Goal: Task Accomplishment & Management: Use online tool/utility

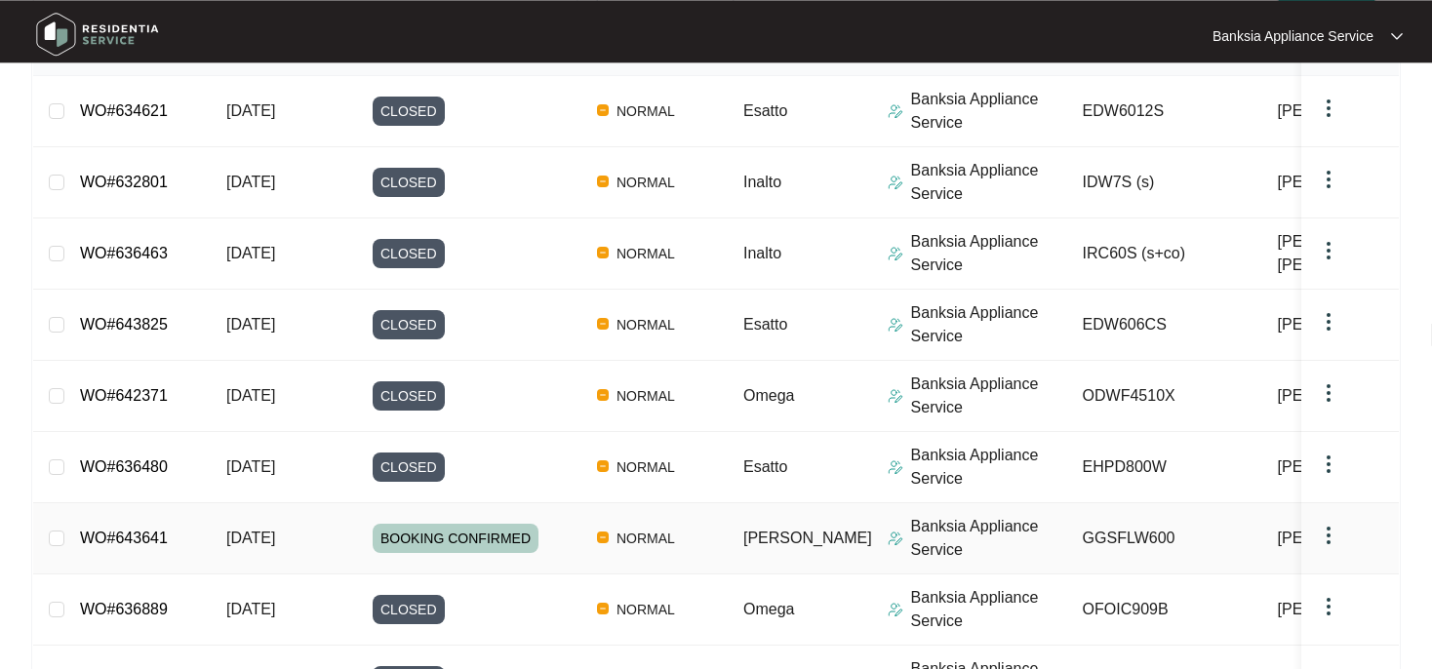
scroll to position [412, 0]
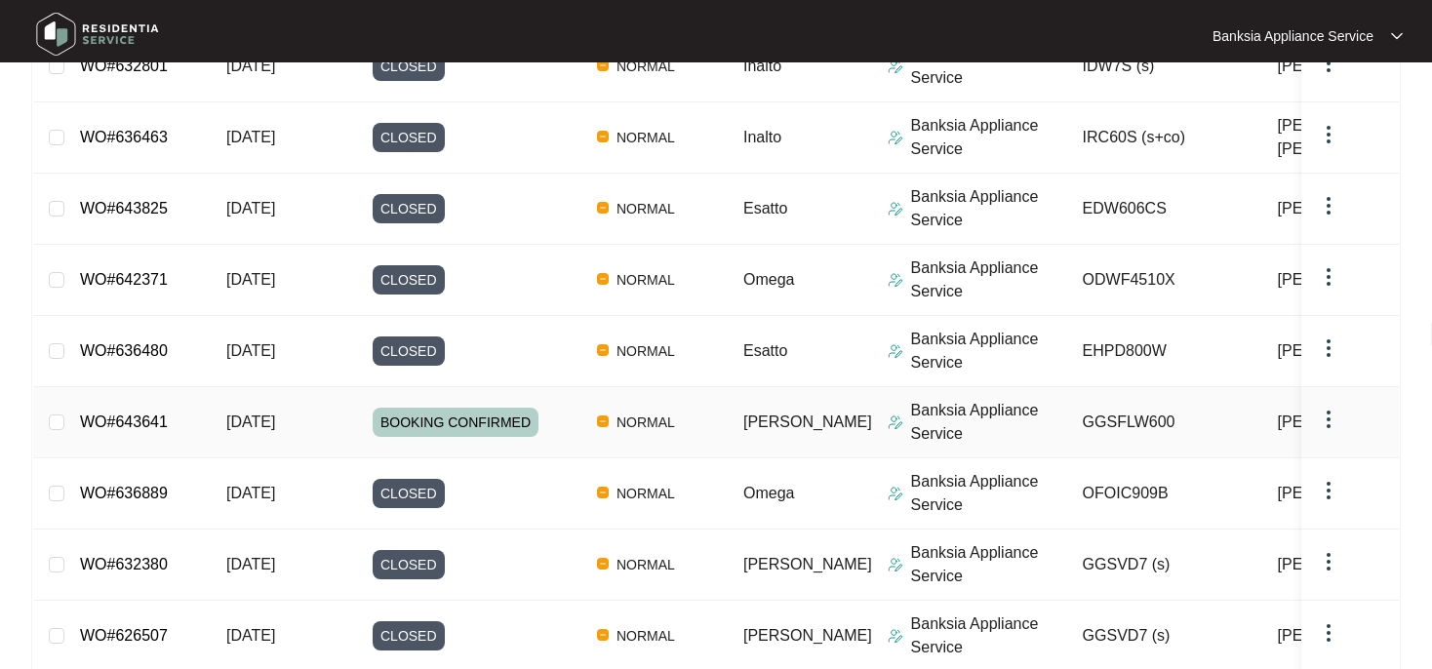
click at [157, 424] on link "WO#643641" at bounding box center [124, 422] width 88 height 17
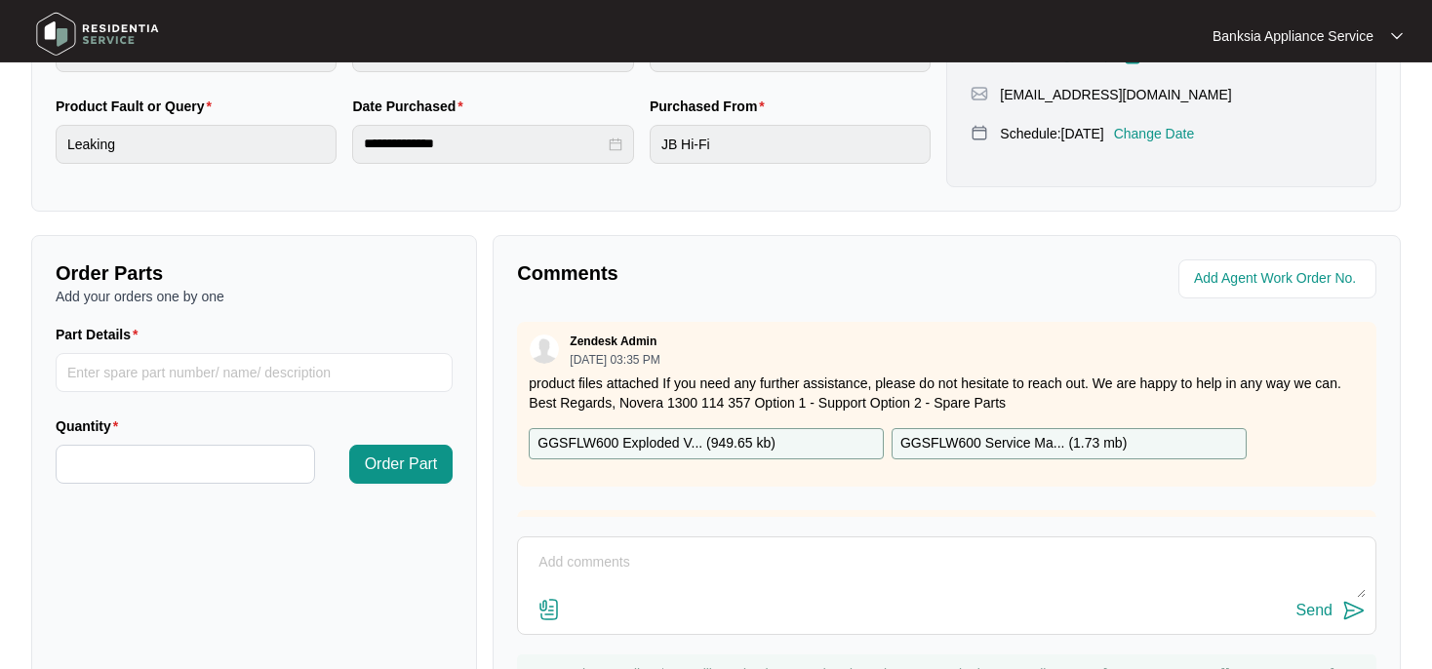
scroll to position [623, 0]
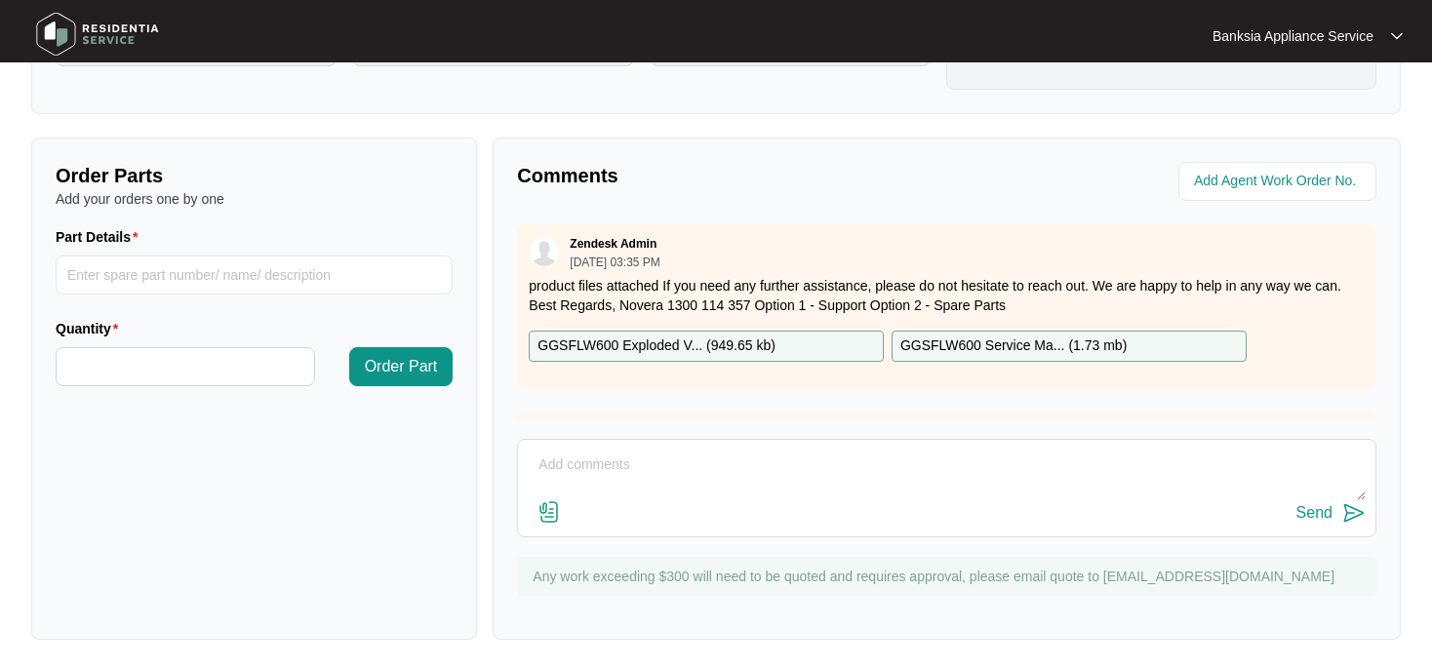
click at [593, 458] on textarea at bounding box center [947, 475] width 838 height 51
drag, startPoint x: 1013, startPoint y: 469, endPoint x: 767, endPoint y: 466, distance: 245.9
click at [767, 466] on textarea "attended site - test washing machine. Fault reported leaking underneath." at bounding box center [947, 475] width 838 height 51
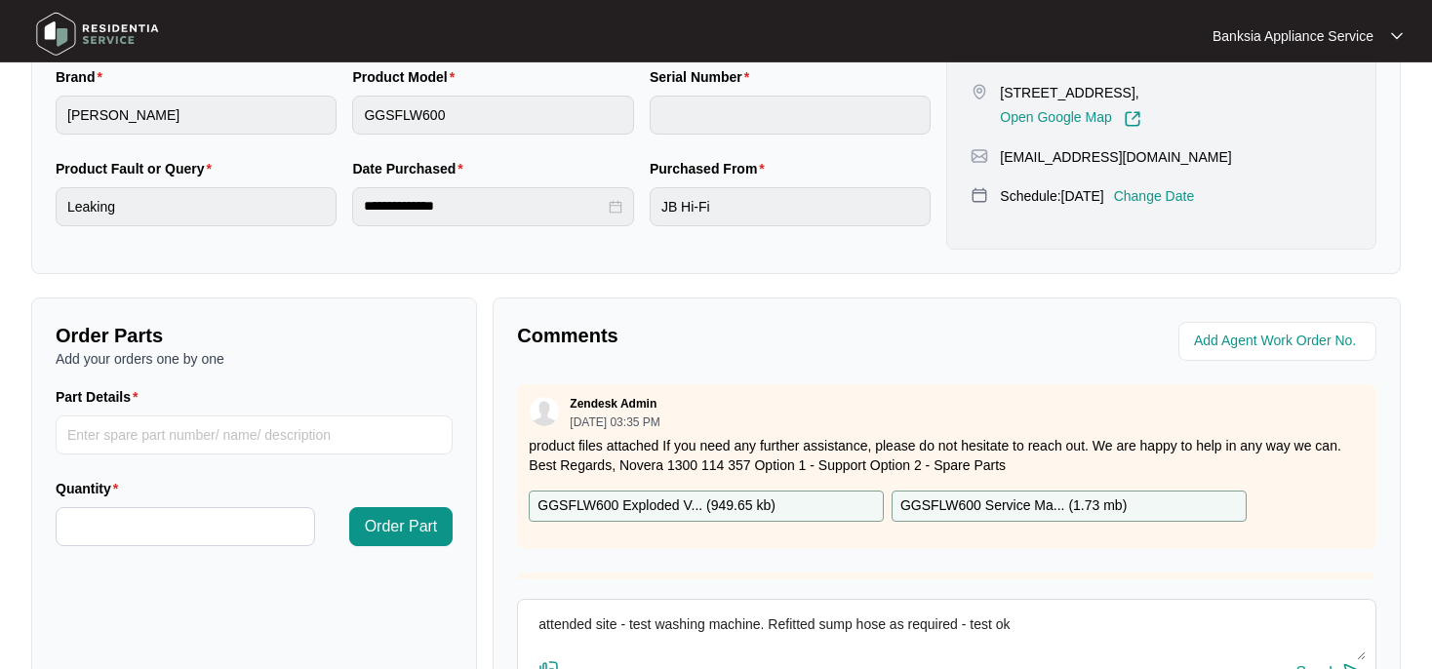
scroll to position [467, 0]
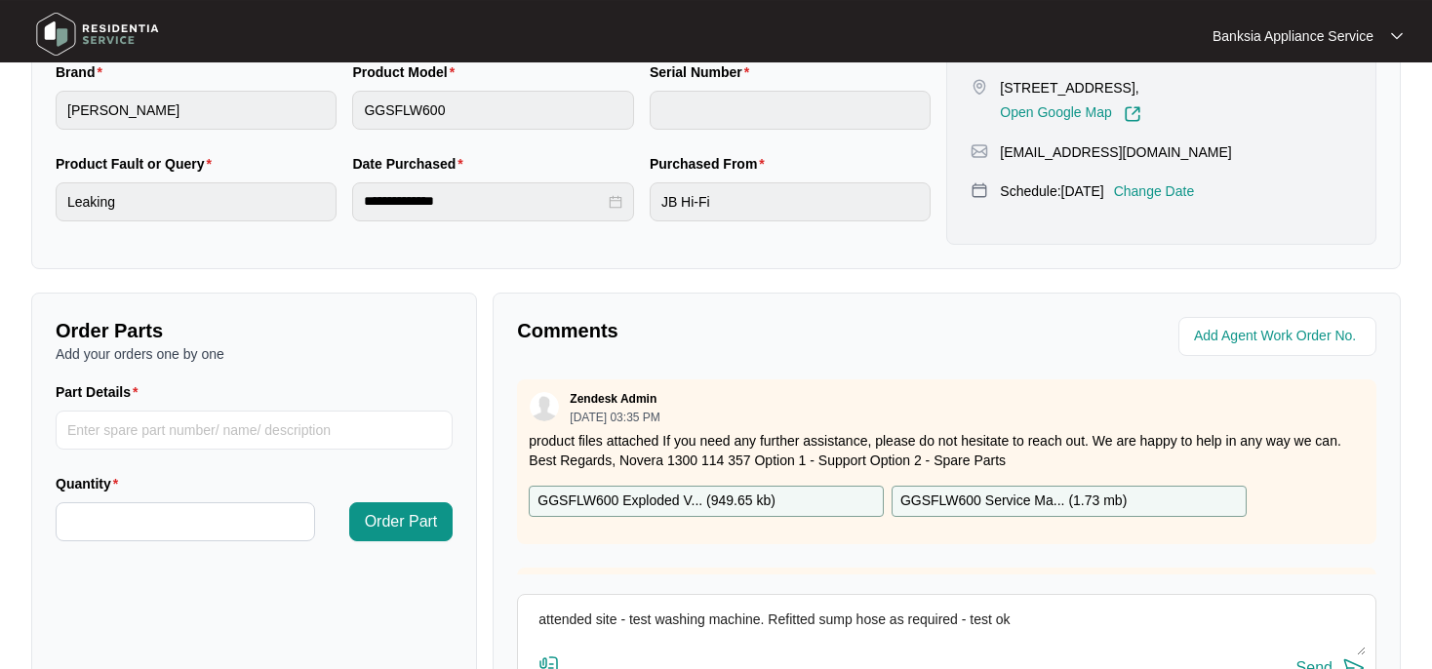
type textarea "attended site - test washing machine. Refitted sump hose as required - test ok"
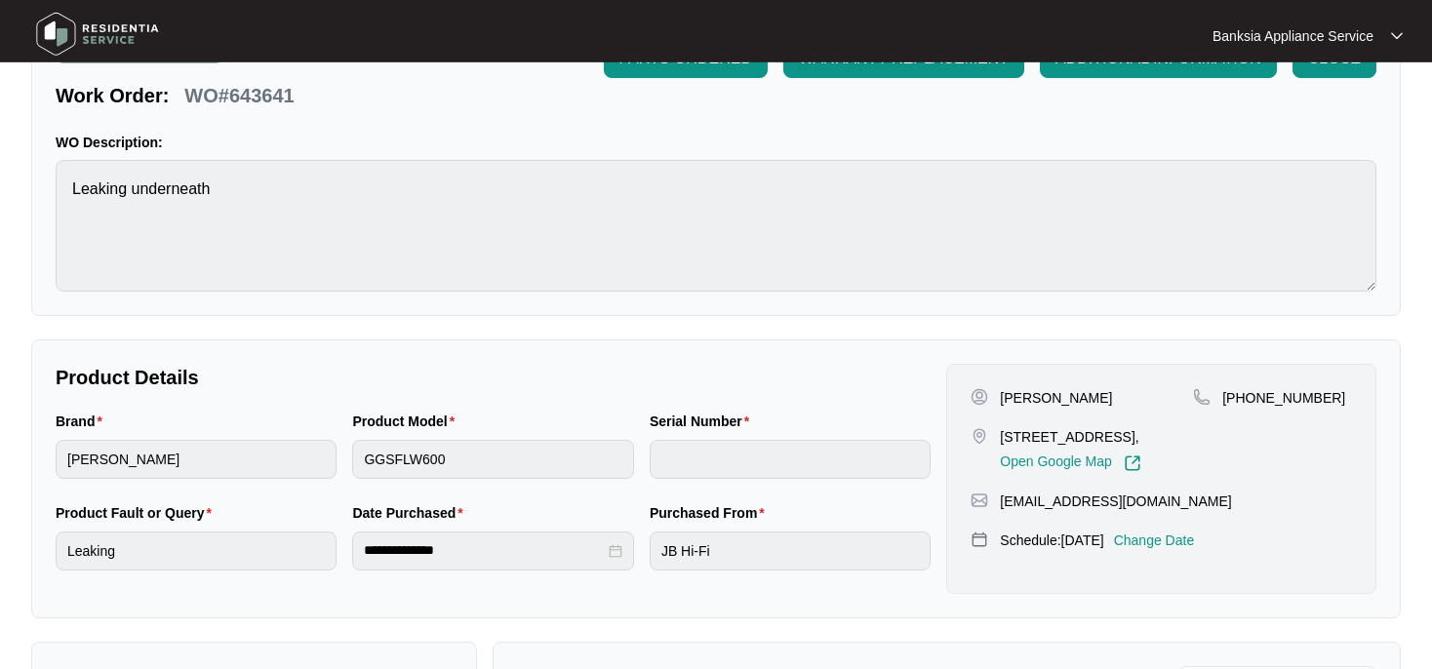
scroll to position [0, 0]
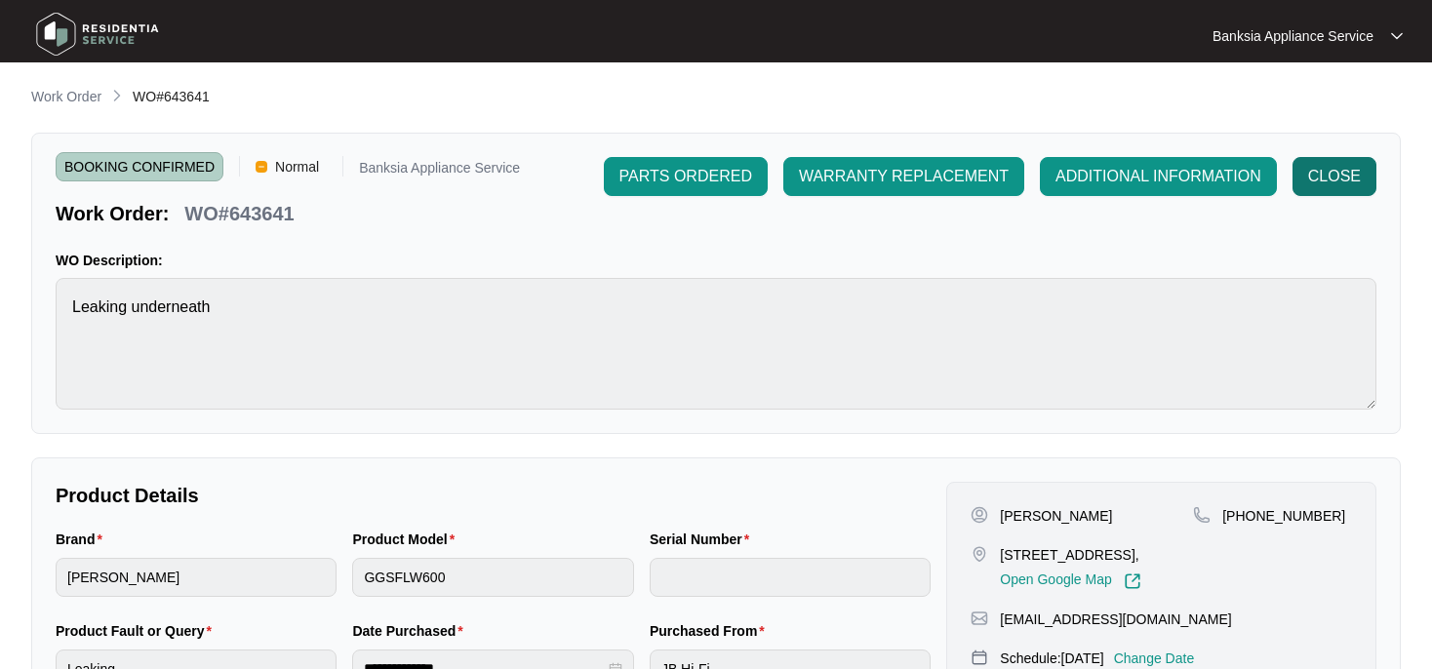
click at [1356, 179] on span "CLOSE" at bounding box center [1334, 176] width 53 height 23
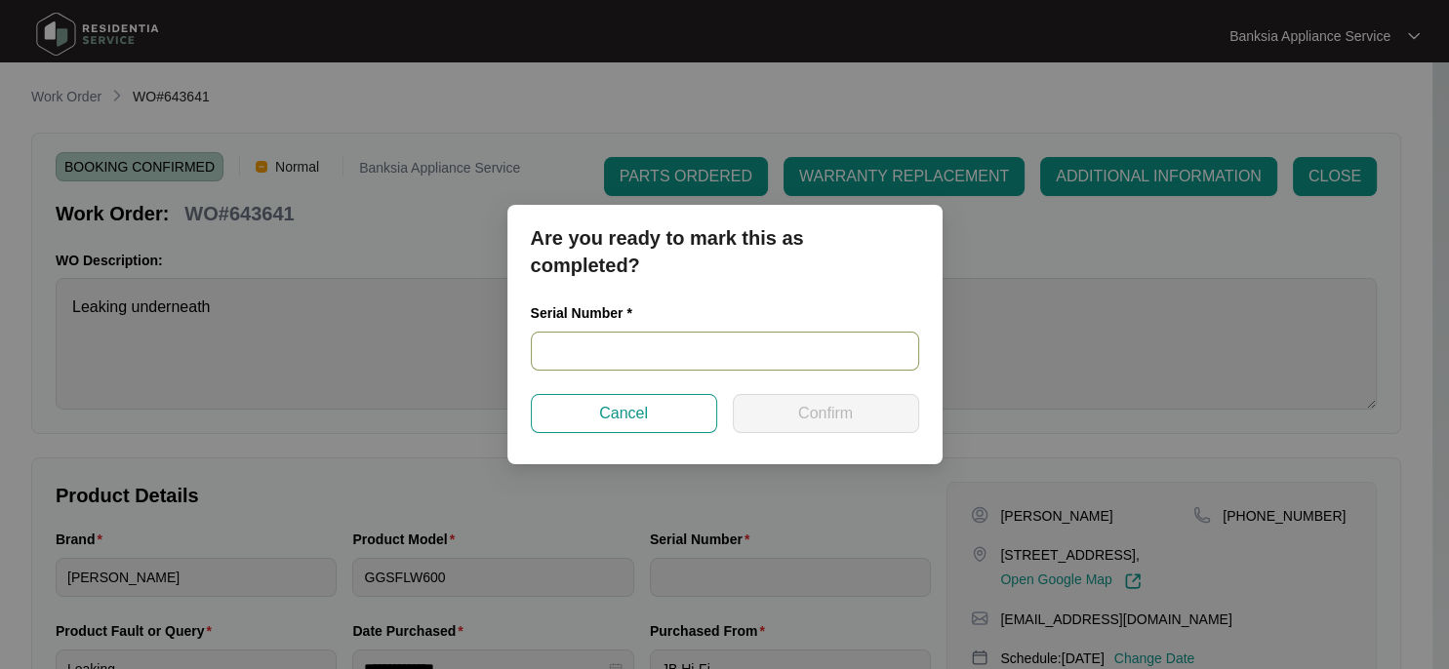
click at [560, 346] on input "text" at bounding box center [725, 351] width 388 height 39
paste input "540S14209014A285S00476"
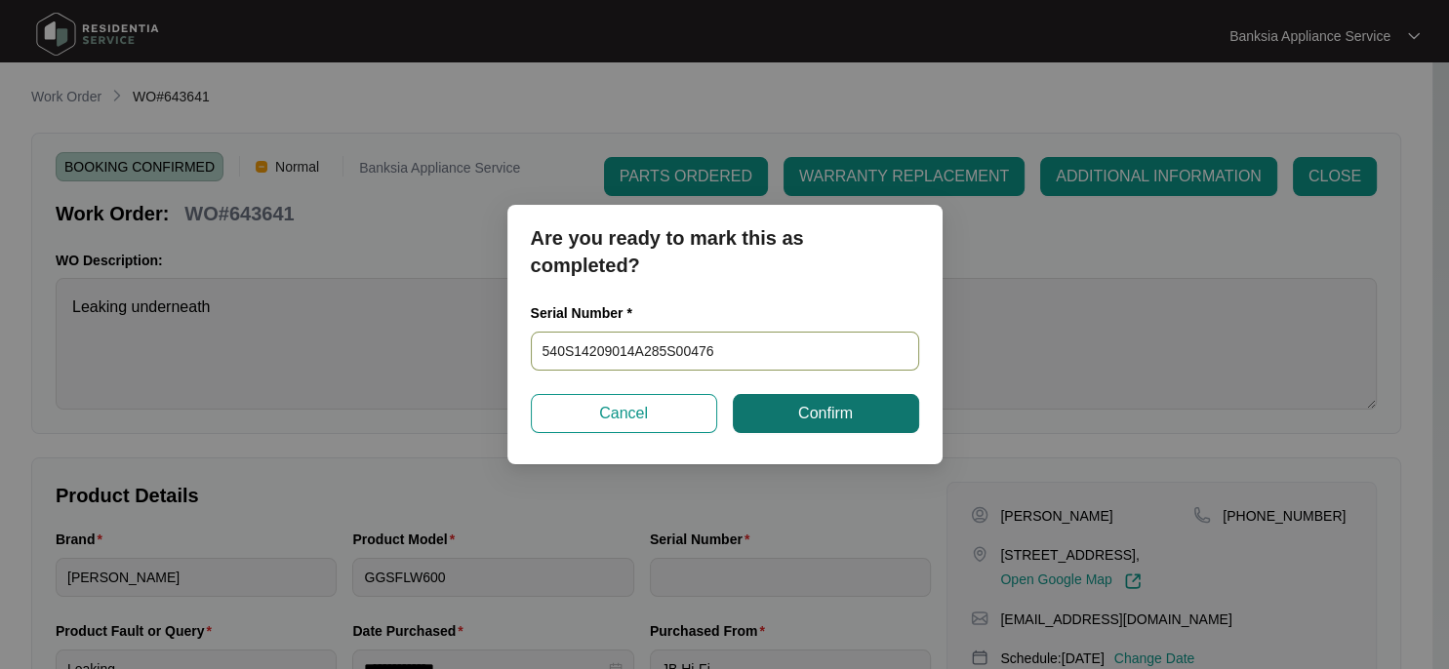
type input "540S14209014A285S00476"
click at [830, 414] on span "Confirm" at bounding box center [825, 413] width 55 height 23
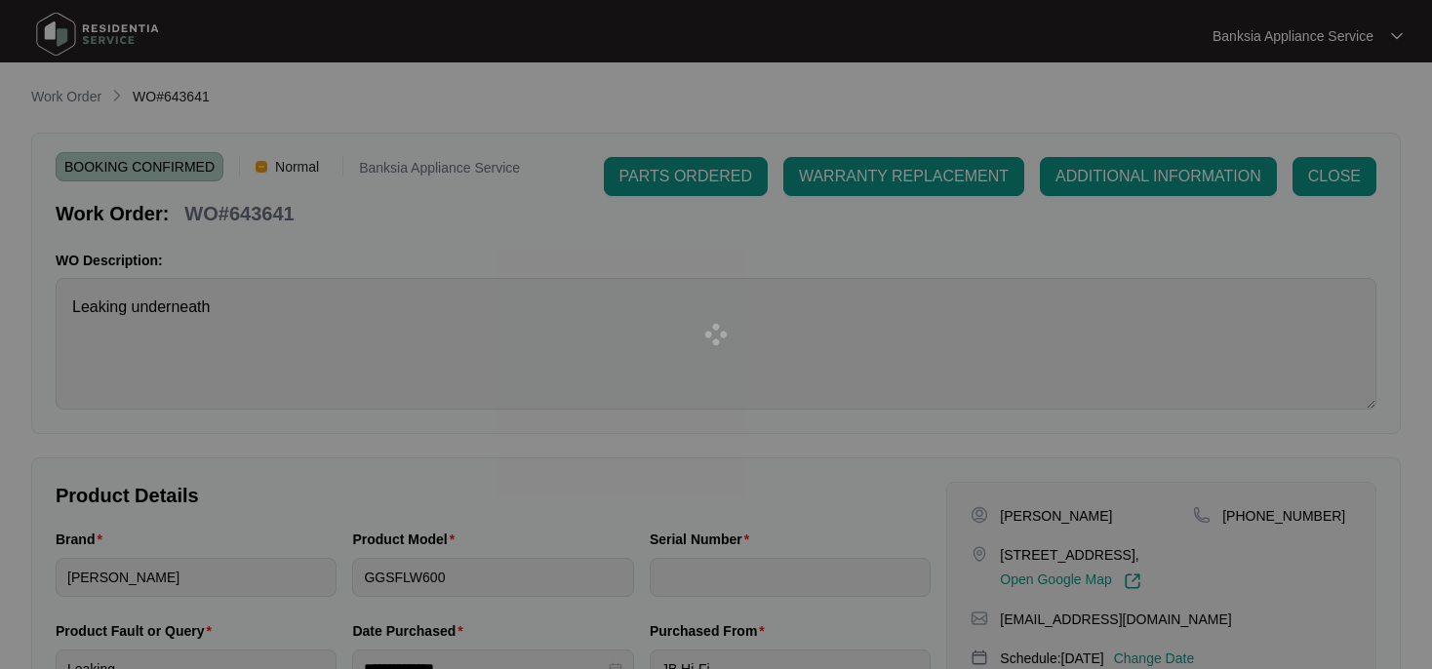
type input "540S14209014A285S00476"
